Goal: Task Accomplishment & Management: Manage account settings

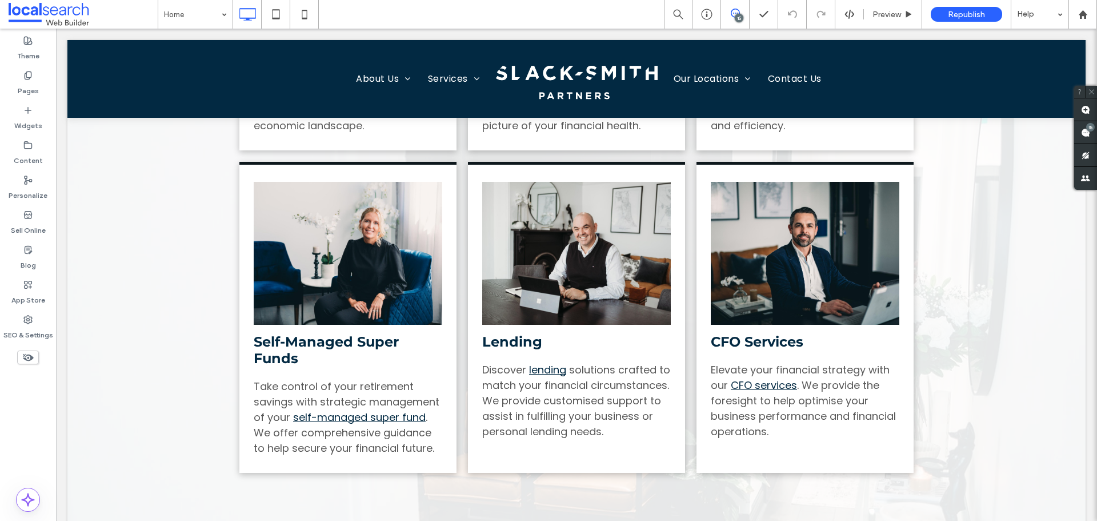
scroll to position [1657, 0]
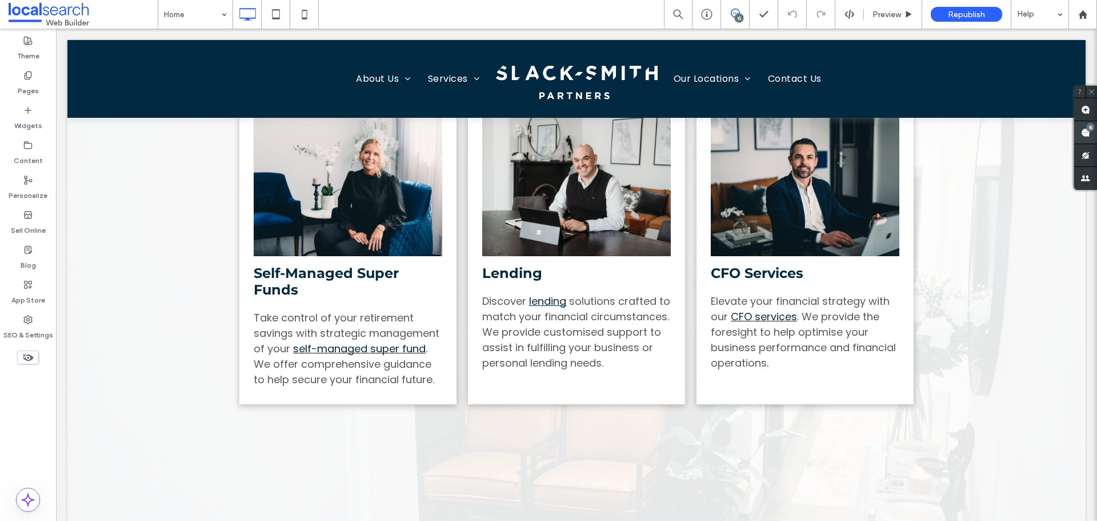
click at [1083, 130] on use at bounding box center [1085, 132] width 9 height 9
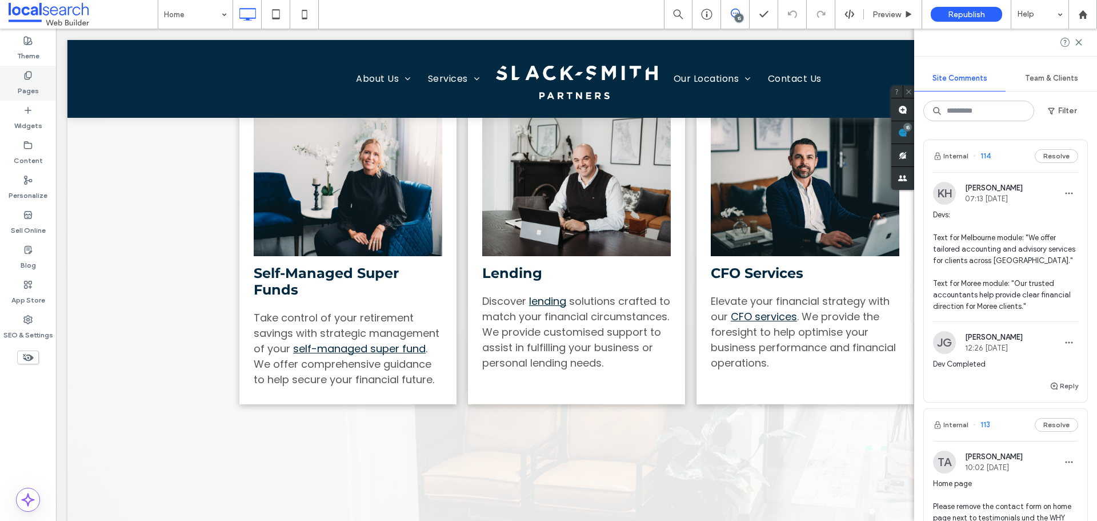
click at [47, 85] on div "Pages" at bounding box center [28, 83] width 56 height 35
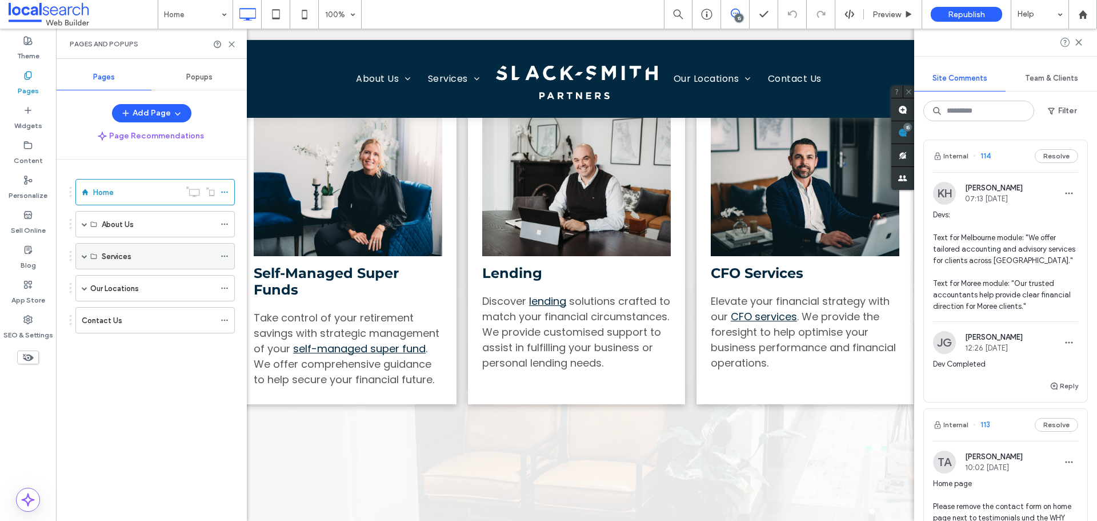
click at [79, 258] on div "Services" at bounding box center [154, 256] width 159 height 26
click at [86, 256] on span at bounding box center [85, 256] width 6 height 6
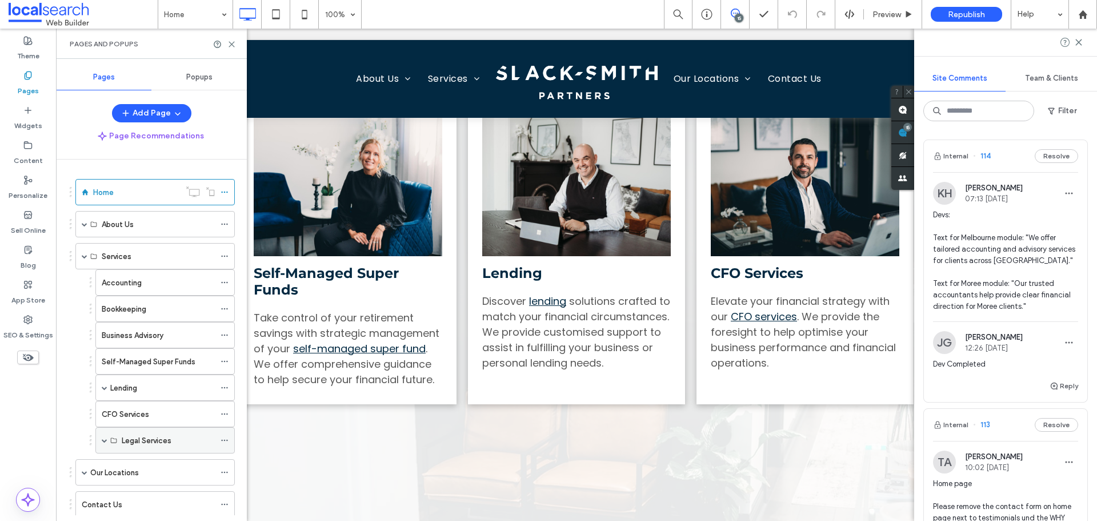
click at [103, 441] on span at bounding box center [105, 440] width 6 height 6
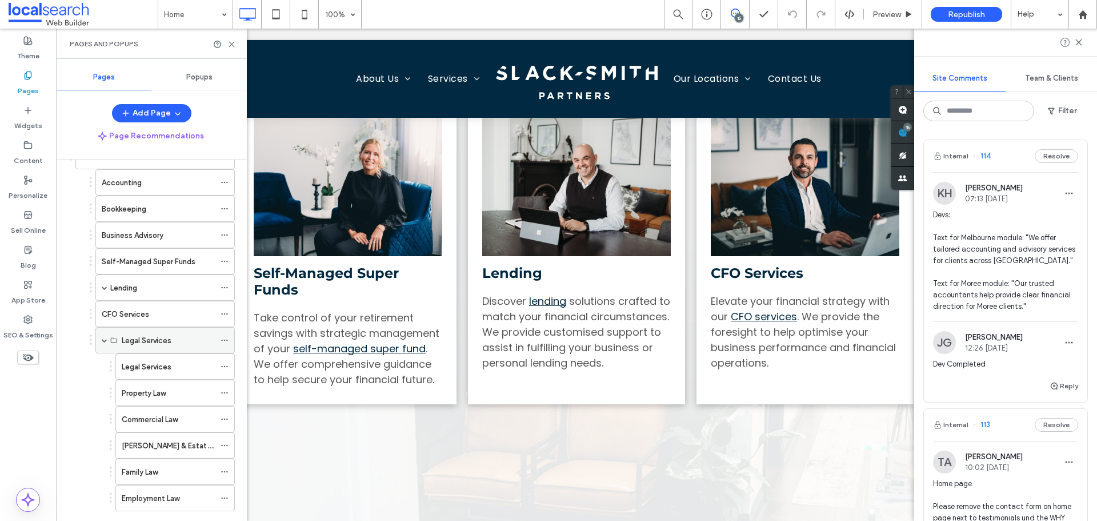
scroll to position [114, 0]
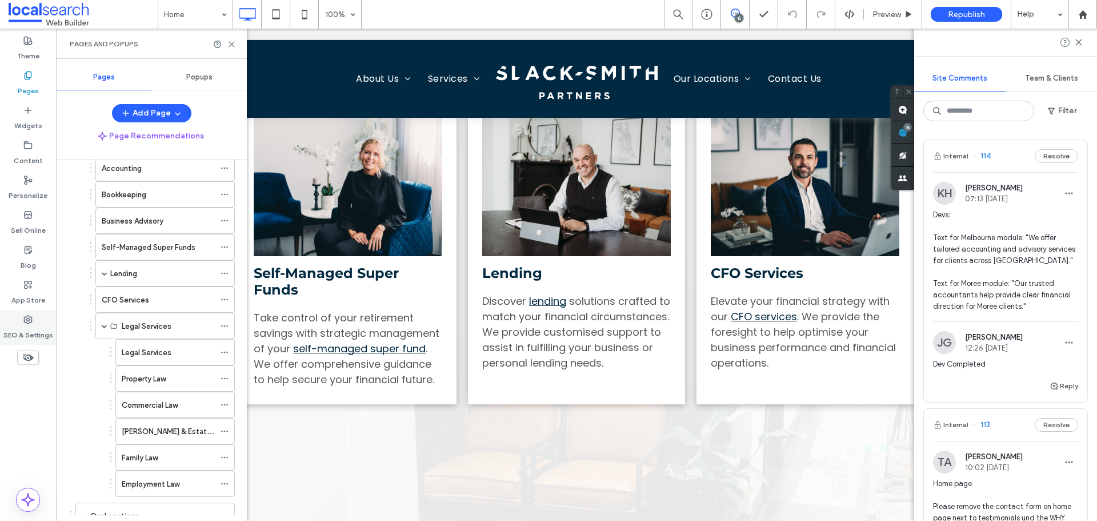
drag, startPoint x: 31, startPoint y: 326, endPoint x: 45, endPoint y: 311, distance: 20.6
click at [31, 326] on label "SEO & Settings" at bounding box center [28, 332] width 50 height 16
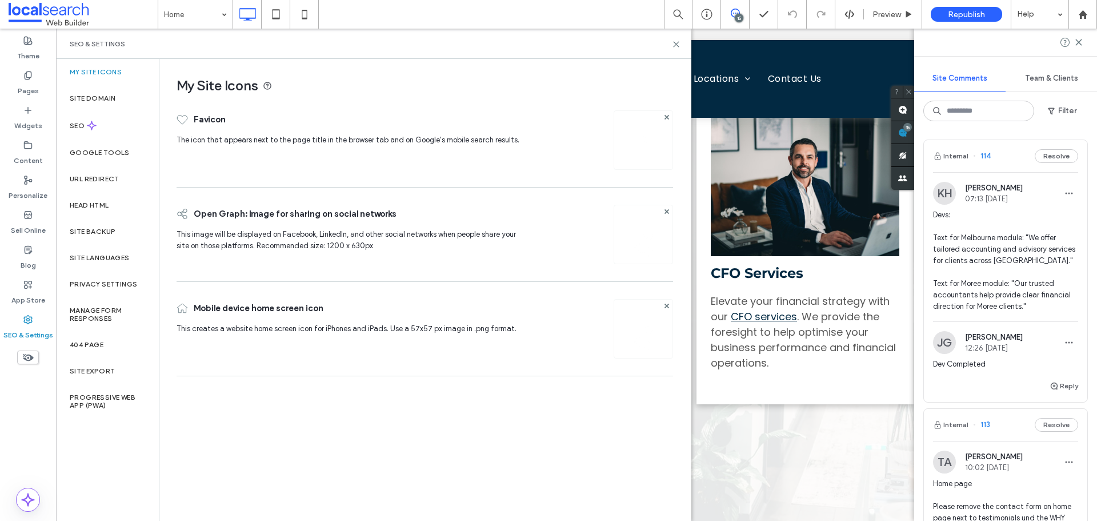
click at [114, 232] on label "Site Backup" at bounding box center [93, 231] width 46 height 8
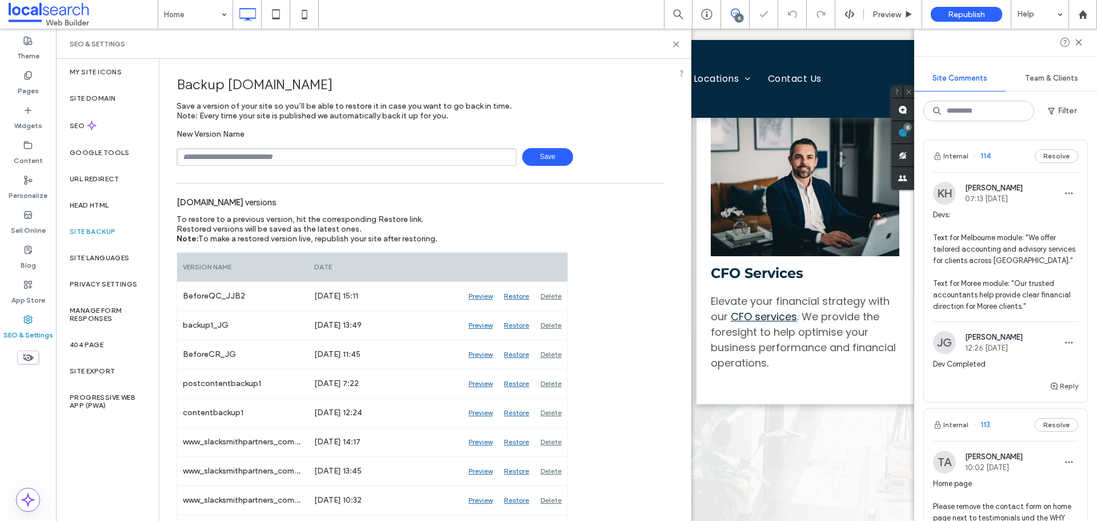
click at [247, 158] on input "text" at bounding box center [347, 157] width 340 height 18
click at [542, 164] on span "Save" at bounding box center [547, 157] width 51 height 18
click at [474, 161] on input "**********" at bounding box center [347, 157] width 340 height 18
type input "**********"
click at [571, 151] on div "**********" at bounding box center [421, 157] width 488 height 18
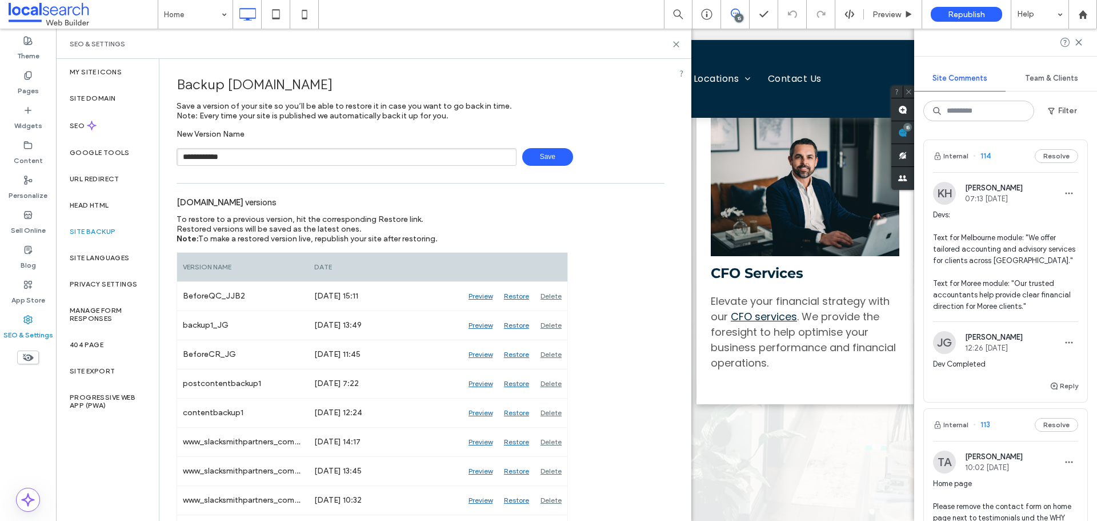
click at [550, 154] on span "Save" at bounding box center [547, 157] width 51 height 18
click at [679, 46] on icon at bounding box center [676, 44] width 9 height 9
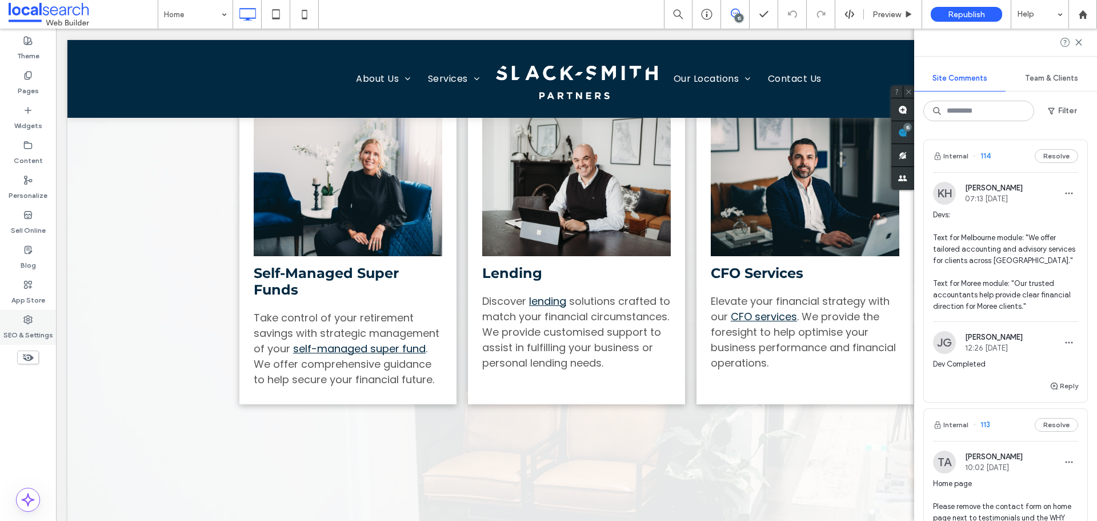
click at [21, 329] on label "SEO & Settings" at bounding box center [28, 332] width 50 height 16
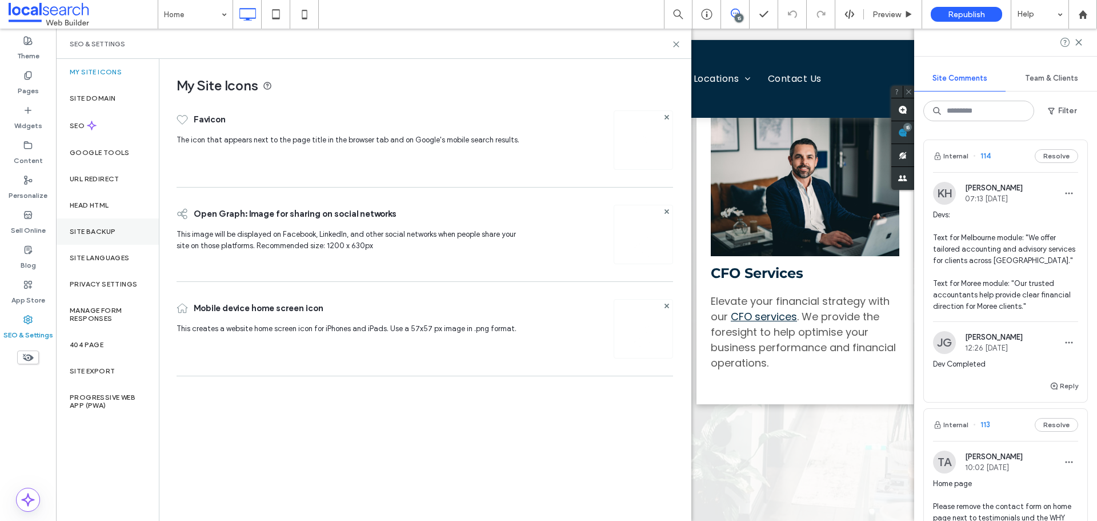
click at [117, 234] on div "Site Backup" at bounding box center [107, 231] width 103 height 26
